Goal: Check status: Check status

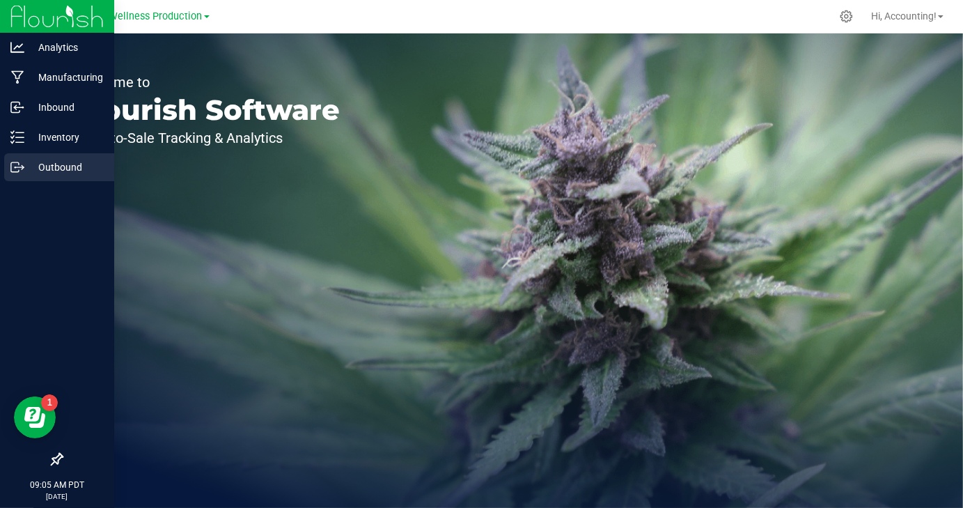
click at [26, 165] on p "Outbound" at bounding box center [66, 167] width 84 height 17
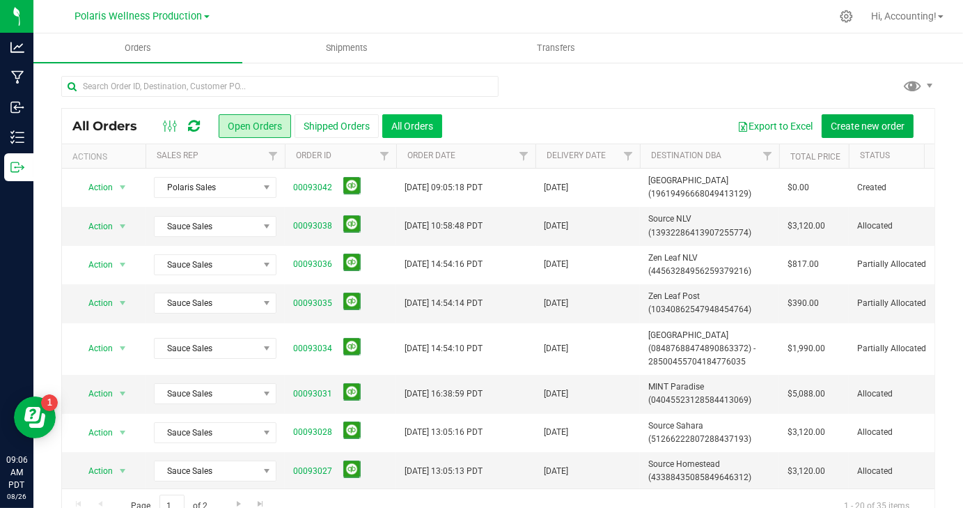
click at [425, 125] on button "All Orders" at bounding box center [412, 126] width 60 height 24
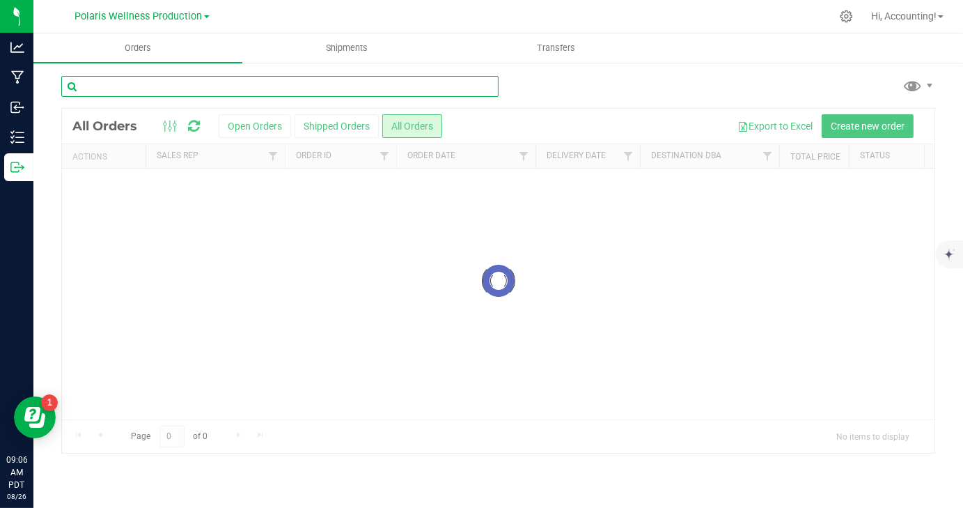
click at [434, 91] on input "text" at bounding box center [279, 86] width 437 height 21
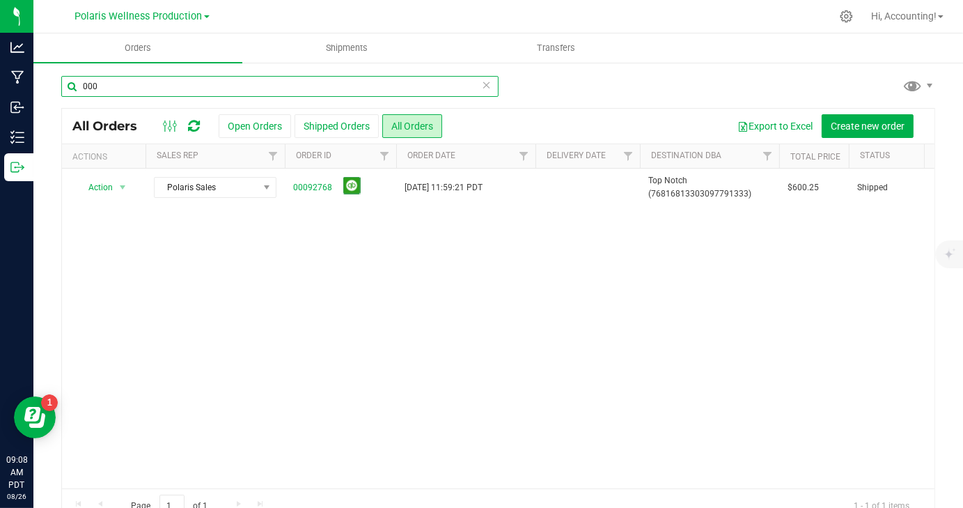
paste input "92742"
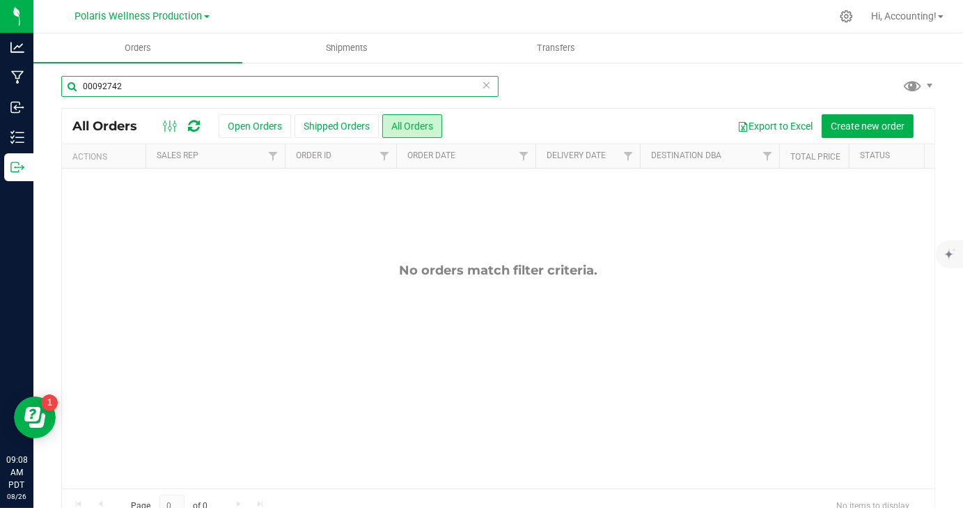
type input "00092742"
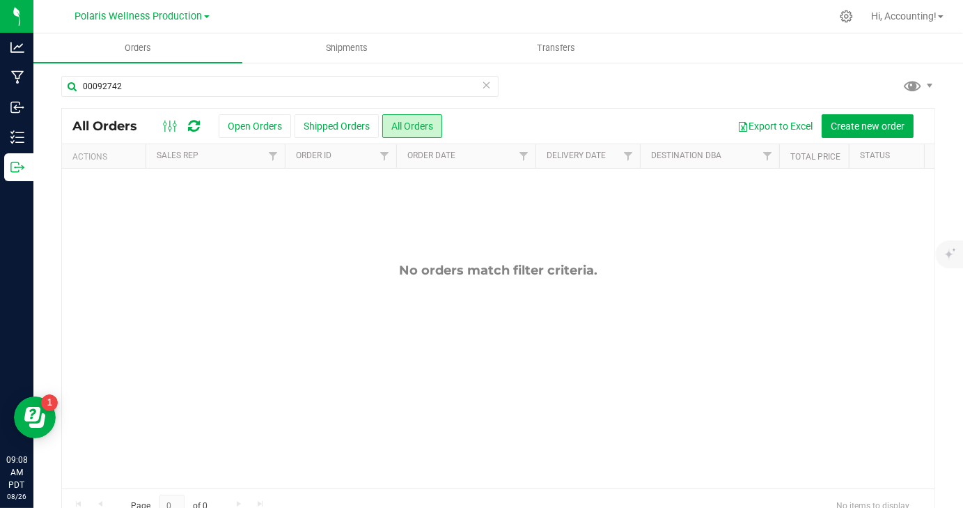
click at [206, 20] on link "Polaris Wellness Production" at bounding box center [142, 15] width 134 height 13
click at [181, 52] on link "Polaris Wellness Cultivation" at bounding box center [141, 49] width 203 height 19
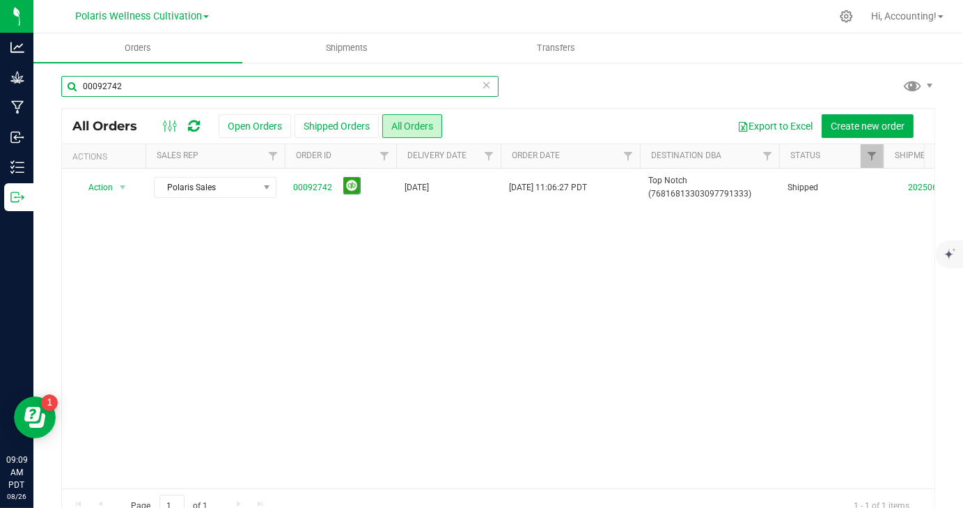
drag, startPoint x: 141, startPoint y: 80, endPoint x: 75, endPoint y: 87, distance: 66.5
click at [75, 87] on input "00092742" at bounding box center [279, 86] width 437 height 21
click at [231, 83] on input "00092742" at bounding box center [279, 86] width 437 height 21
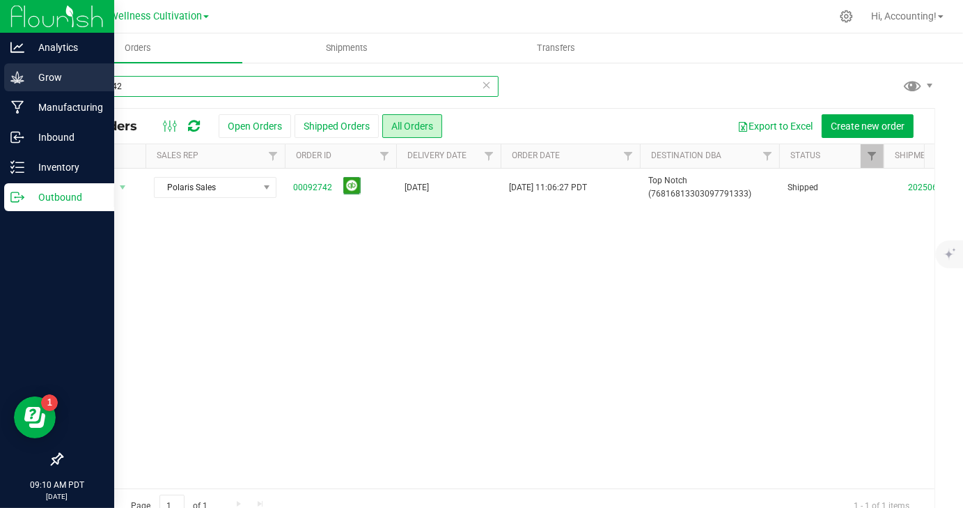
drag, startPoint x: 156, startPoint y: 93, endPoint x: 17, endPoint y: 77, distance: 140.2
click at [17, 77] on div "Analytics Grow Manufacturing Inbound Inventory Outbound 09:10 AM PDT [DATE] 08/…" at bounding box center [481, 254] width 963 height 508
paste input "92742"
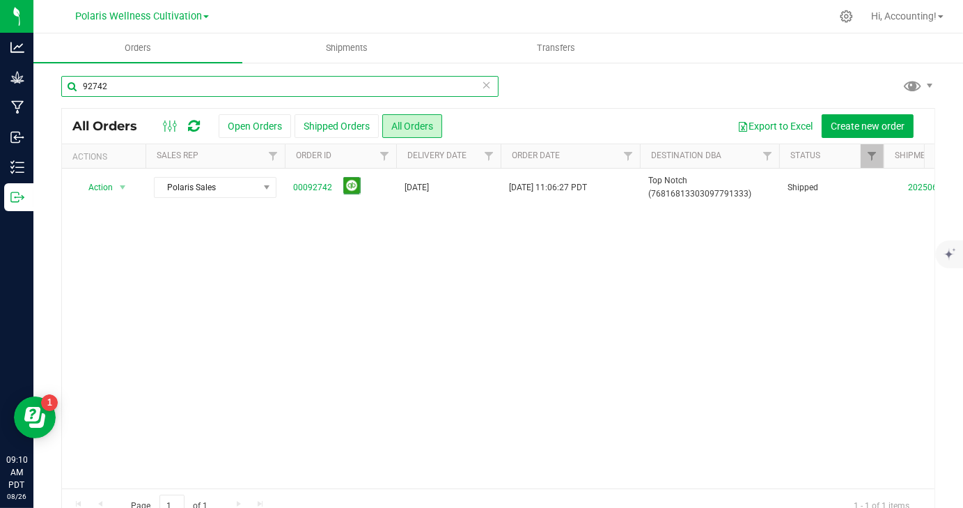
drag, startPoint x: 243, startPoint y: 83, endPoint x: 77, endPoint y: 97, distance: 167.0
click at [77, 97] on div "92742" at bounding box center [279, 92] width 437 height 32
paste input "00092871"
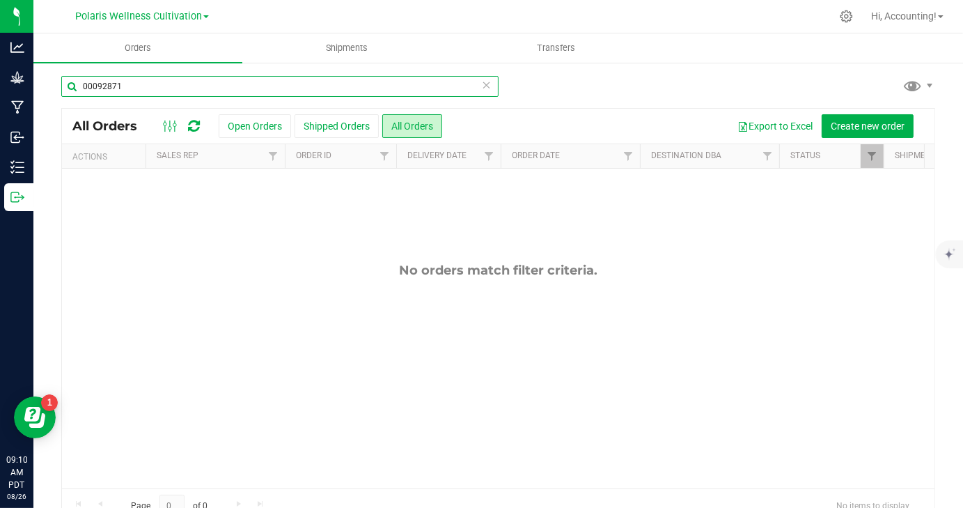
type input "00092871"
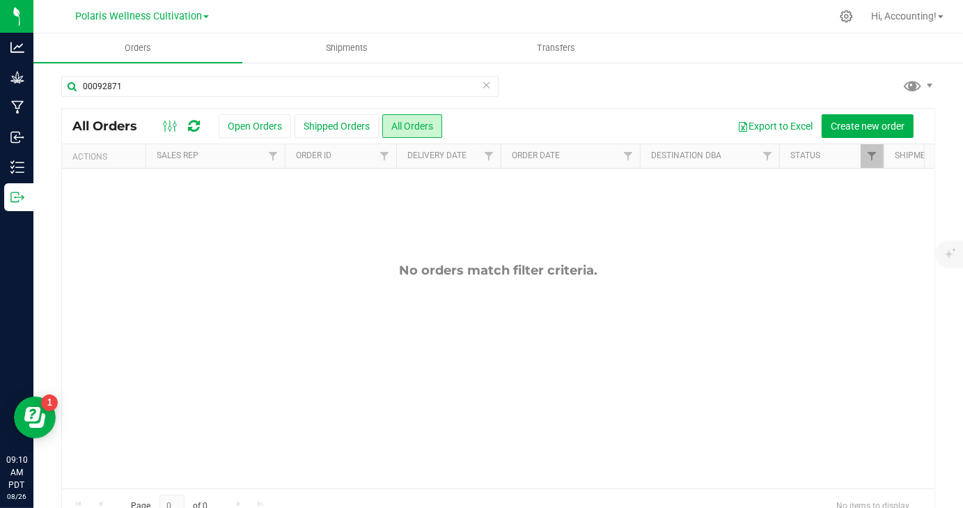
click at [162, 26] on div "Polaris Wellness Cultivation Polaris Wellness Cultivation Polaris Wellness Prod…" at bounding box center [141, 17] width 203 height 22
click at [159, 22] on span "Polaris Wellness Cultivation" at bounding box center [138, 16] width 127 height 13
click at [155, 65] on link "Polaris Wellness Production" at bounding box center [141, 68] width 203 height 19
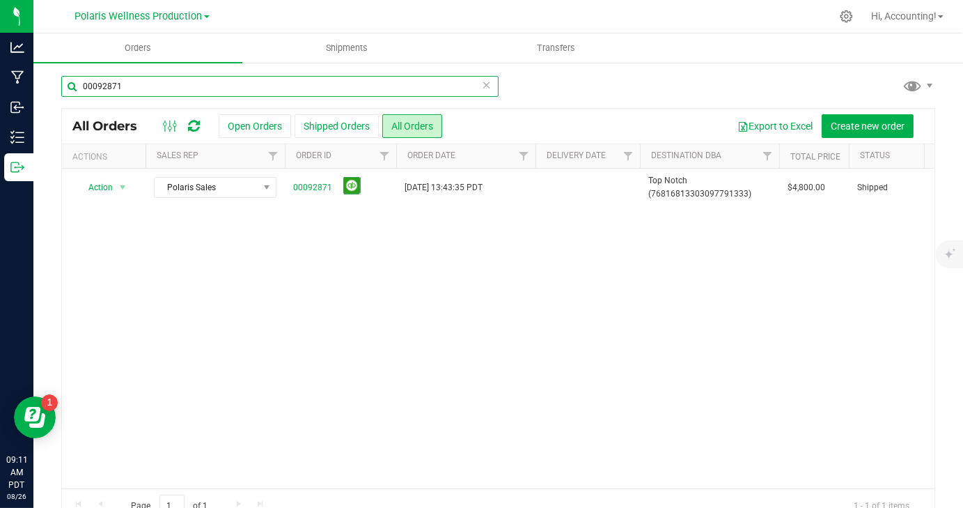
drag, startPoint x: 212, startPoint y: 93, endPoint x: 75, endPoint y: 98, distance: 138.0
click at [75, 98] on div "00092871" at bounding box center [279, 92] width 437 height 32
click at [174, 88] on input "00092871" at bounding box center [279, 86] width 437 height 21
click at [96, 86] on input "00092768" at bounding box center [279, 86] width 437 height 21
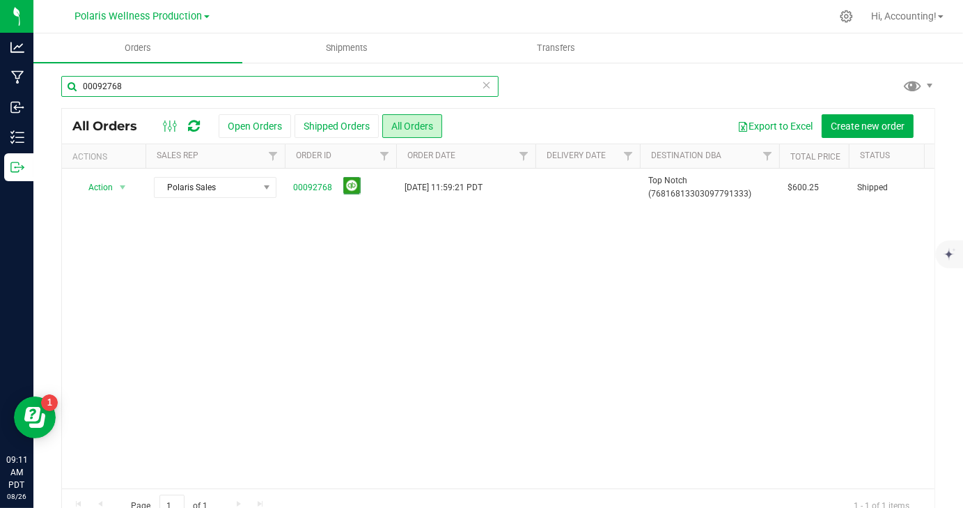
type input "00092768"
